Goal: Information Seeking & Learning: Find specific fact

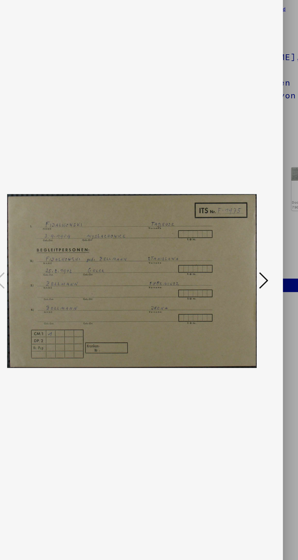
click at [256, 265] on icon at bounding box center [252, 264] width 7 height 15
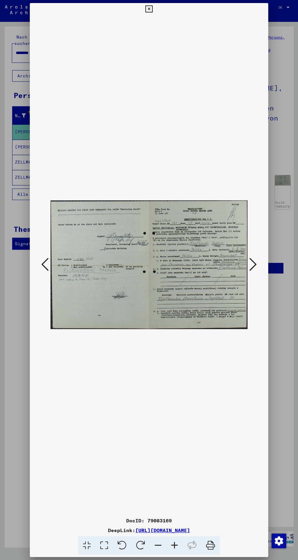
click at [255, 266] on icon at bounding box center [252, 264] width 7 height 15
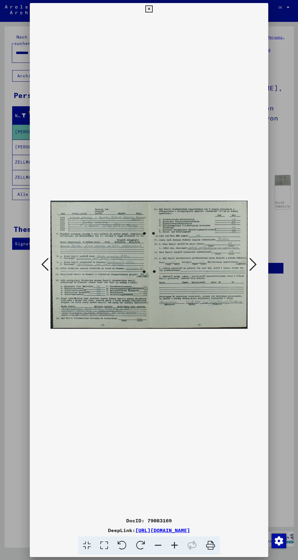
click at [288, 340] on div at bounding box center [149, 280] width 298 height 560
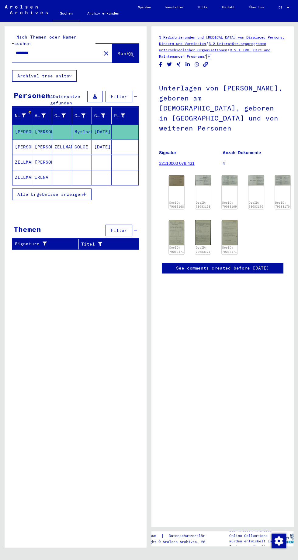
click at [29, 156] on mat-cell "ZELLMANN" at bounding box center [22, 162] width 20 height 15
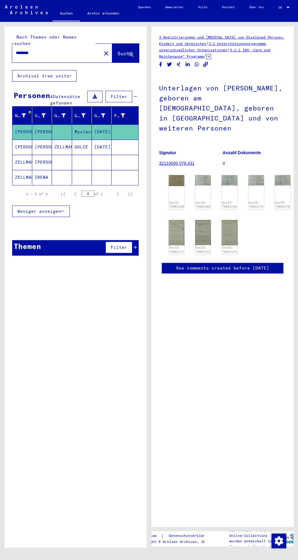
click at [27, 155] on mat-cell "ZELLMANN" at bounding box center [22, 162] width 20 height 15
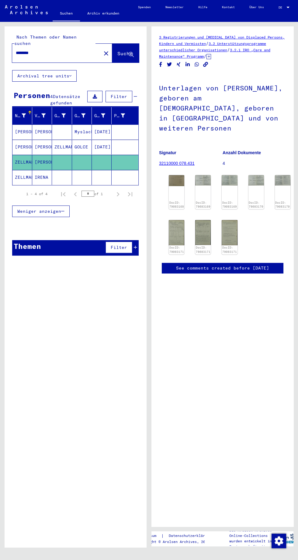
click at [26, 170] on mat-cell "ZELLMANN" at bounding box center [22, 177] width 20 height 15
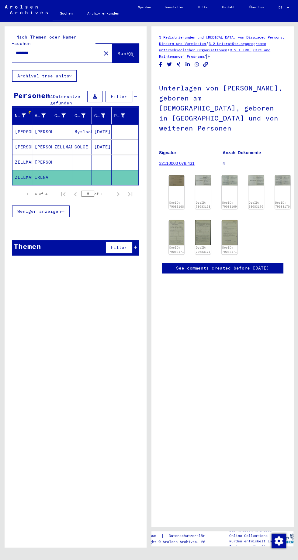
click at [30, 140] on mat-cell "[PERSON_NAME]" at bounding box center [22, 147] width 20 height 15
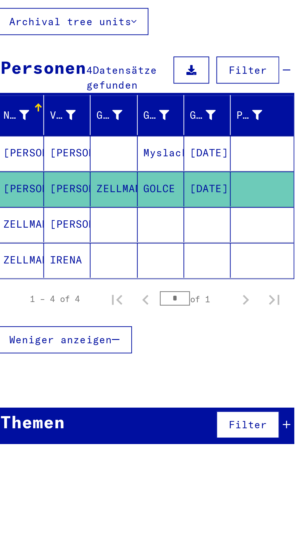
click at [77, 192] on div "1 – 4 of 4 * of 1" at bounding box center [77, 194] width 117 height 12
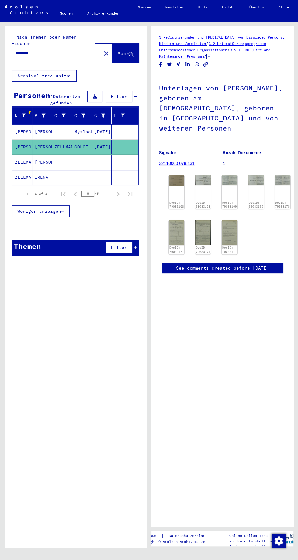
scroll to position [0, 0]
